Goal: Task Accomplishment & Management: Use online tool/utility

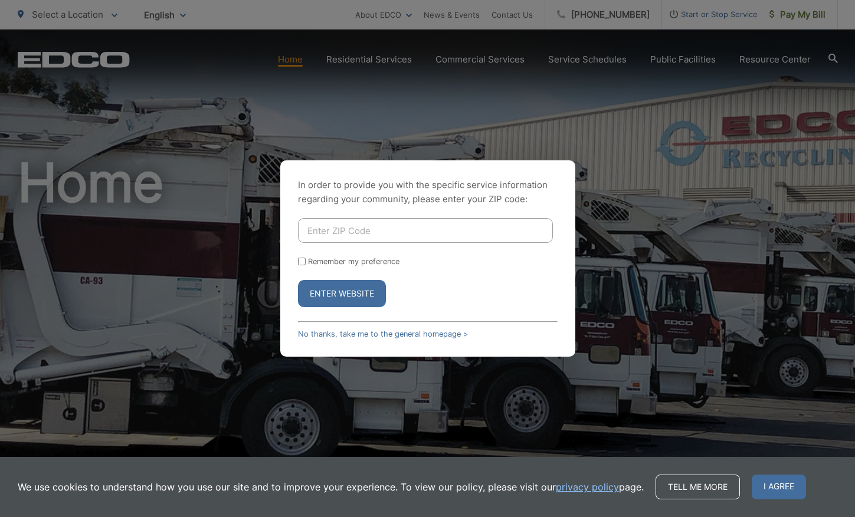
click at [337, 290] on button "Enter Website" at bounding box center [342, 293] width 88 height 27
click at [376, 336] on link "No thanks, take me to the general homepage >" at bounding box center [383, 334] width 170 height 9
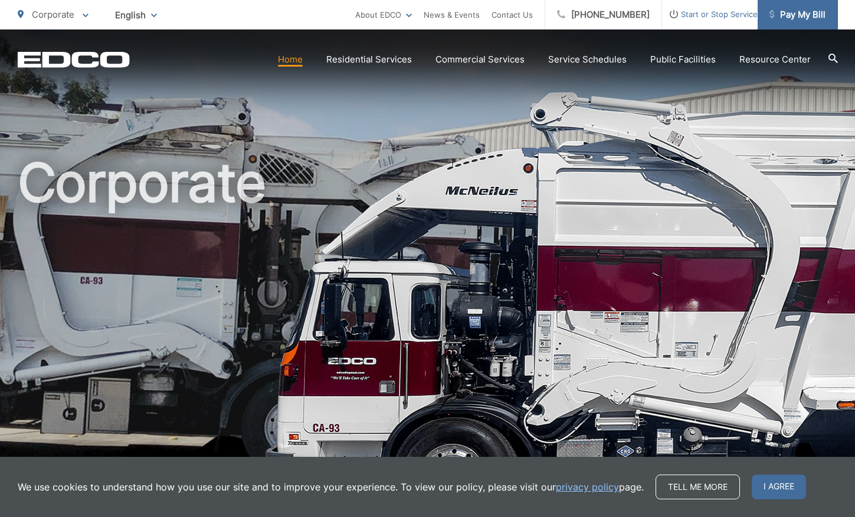
click at [802, 9] on span "Pay My Bill" at bounding box center [797, 15] width 56 height 14
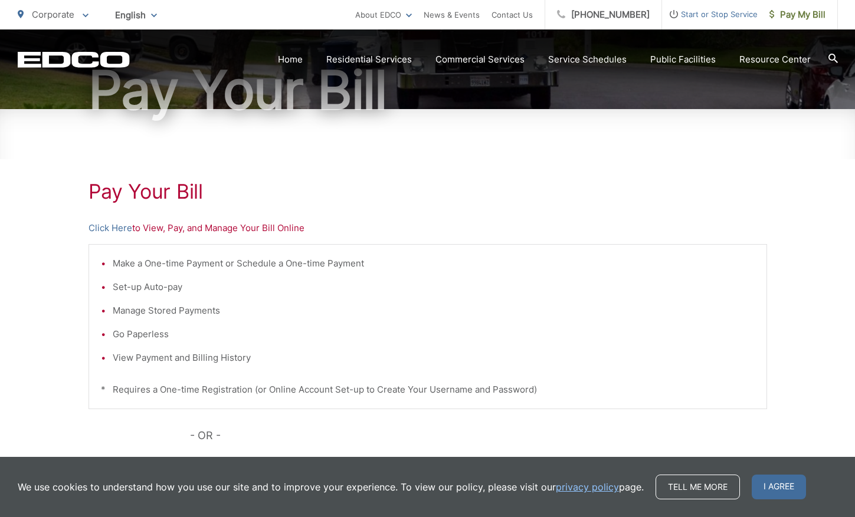
scroll to position [165, 0]
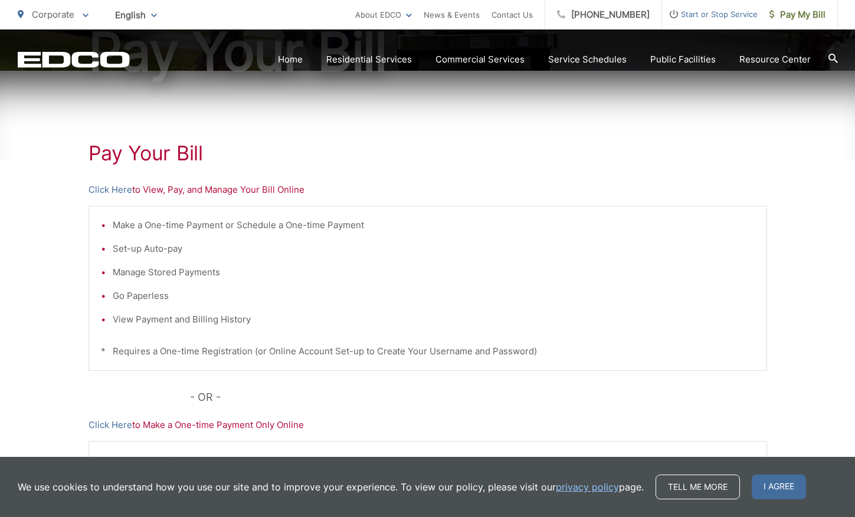
click at [199, 192] on p "Click Here to View, Pay, and Manage Your Bill Online" at bounding box center [427, 190] width 678 height 14
click at [113, 187] on link "Click Here" at bounding box center [110, 190] width 44 height 14
